Goal: Transaction & Acquisition: Purchase product/service

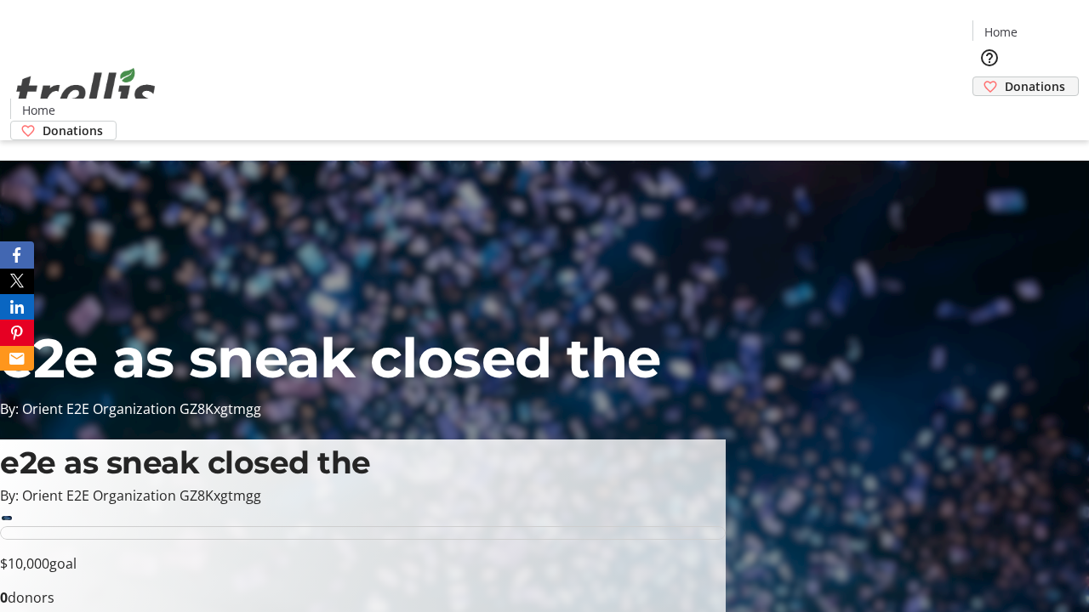
click at [1004, 77] on span "Donations" at bounding box center [1034, 86] width 60 height 18
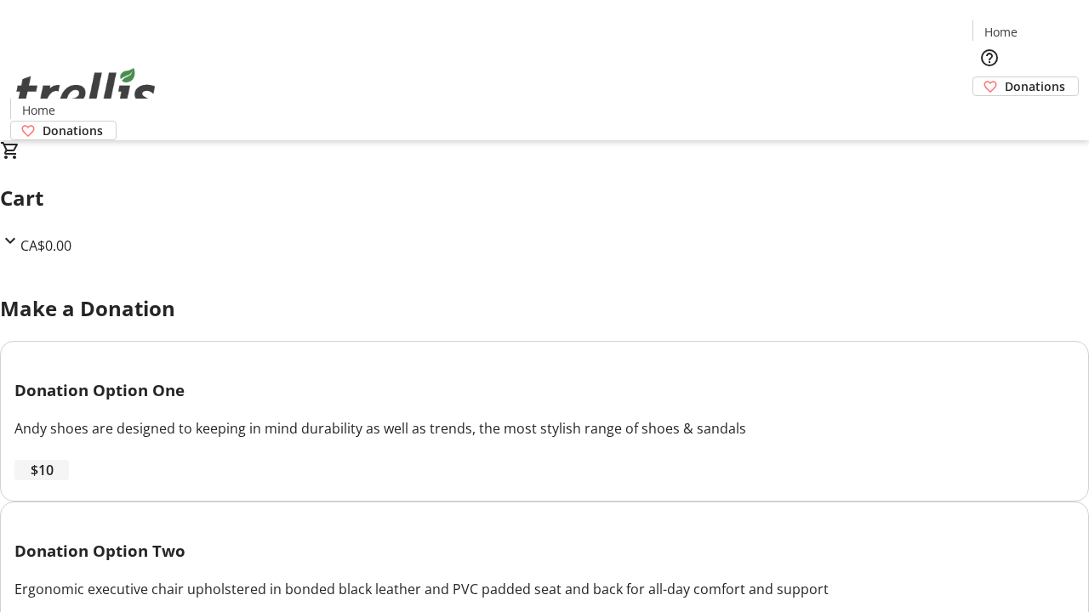
click at [54, 481] on span "$10" at bounding box center [42, 470] width 23 height 20
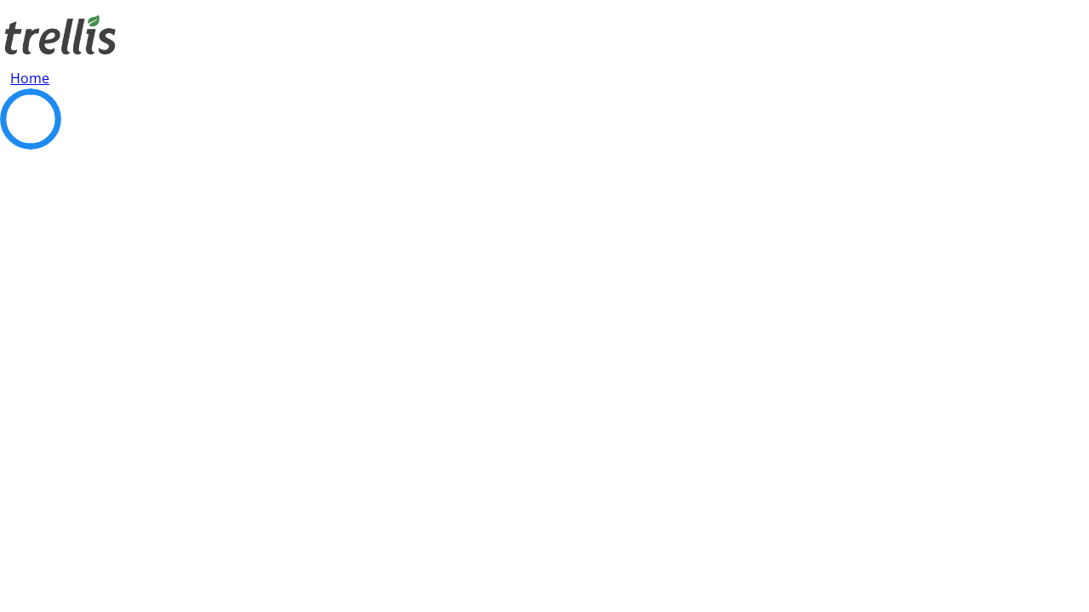
select select "CA"
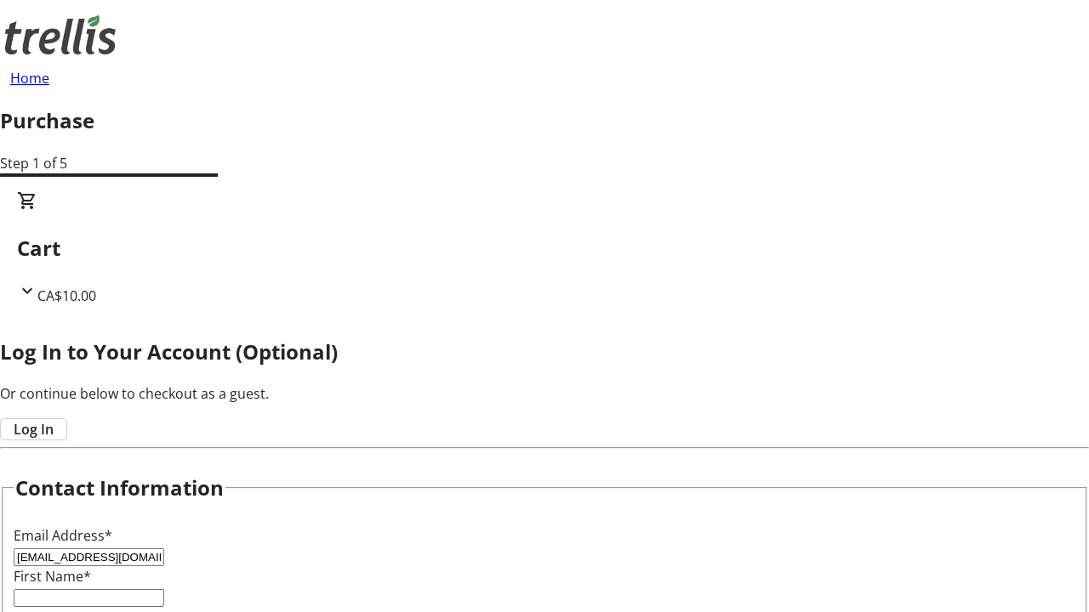
type input "[EMAIL_ADDRESS][DOMAIN_NAME]"
type input "Carli"
type input "Hills"
type input "[STREET_ADDRESS][PERSON_NAME]"
type input "Kelowna"
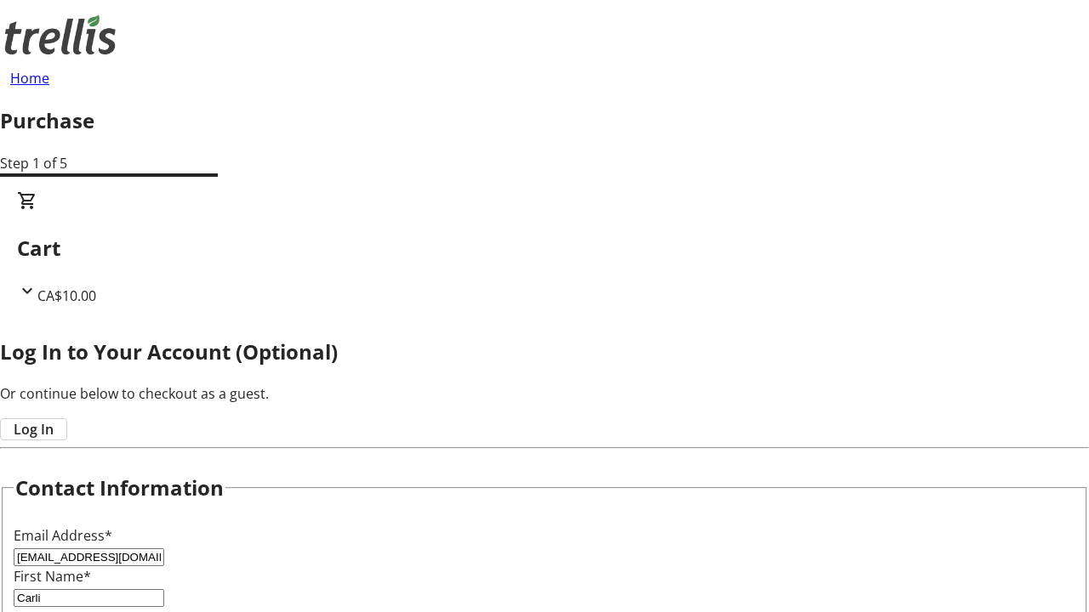
select select "BC"
type input "Kelowna"
type input "V1Y 0C2"
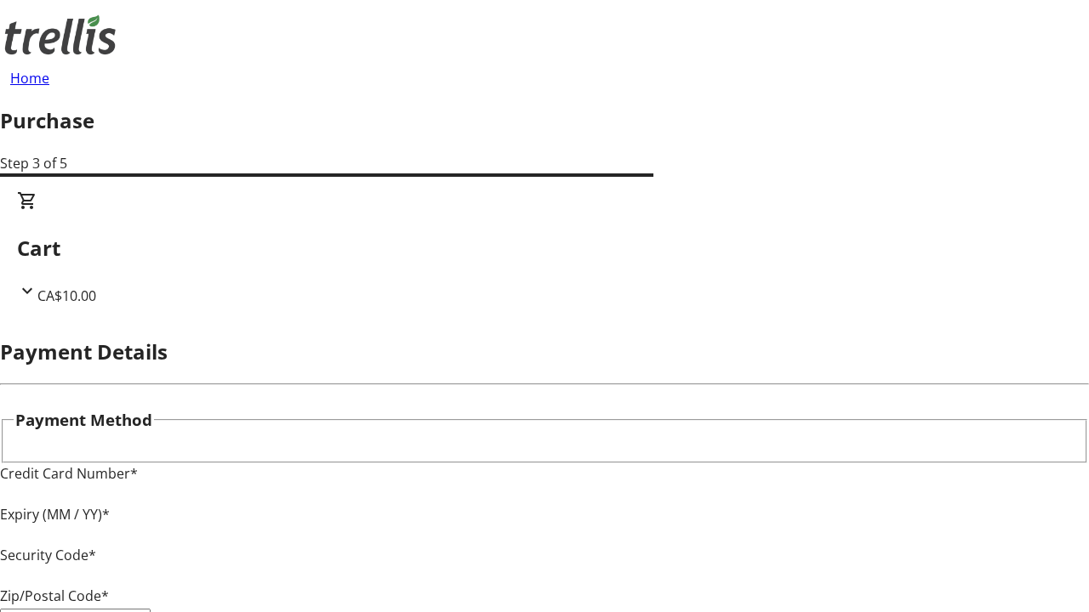
type input "V1Y 0C2"
